Goal: Information Seeking & Learning: Learn about a topic

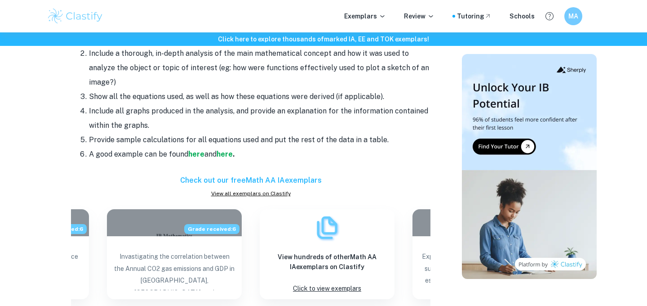
scroll to position [825, 0]
click at [201, 155] on strong "here" at bounding box center [196, 154] width 16 height 9
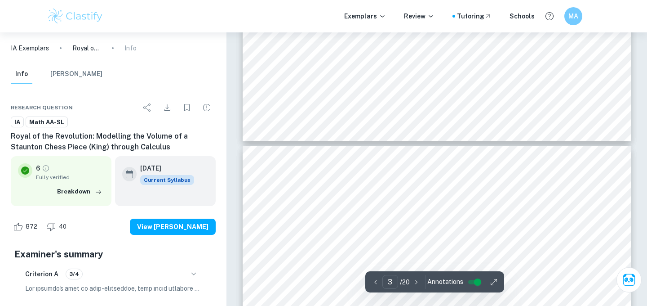
scroll to position [1349, 0]
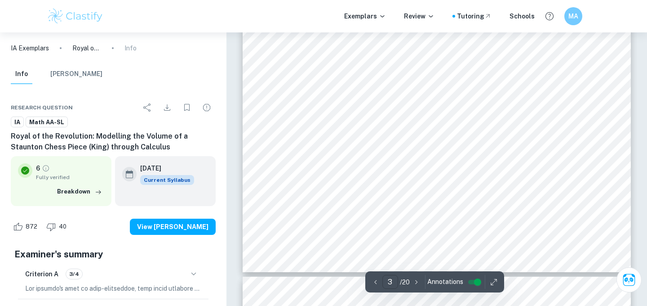
click at [389, 277] on input "3" at bounding box center [391, 282] width 16 height 14
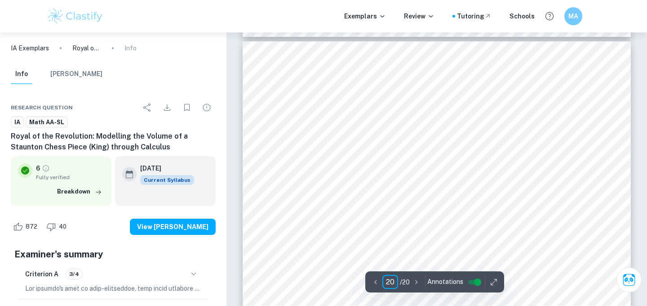
type input "20"
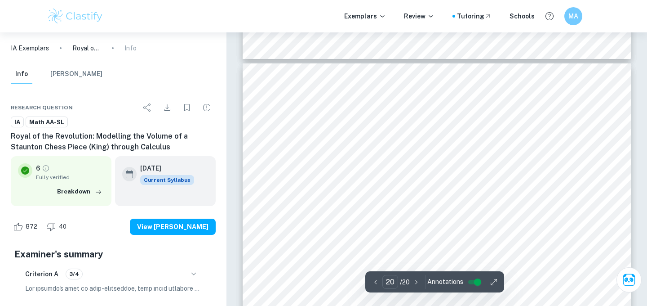
scroll to position [9676, 0]
